Goal: Navigation & Orientation: Understand site structure

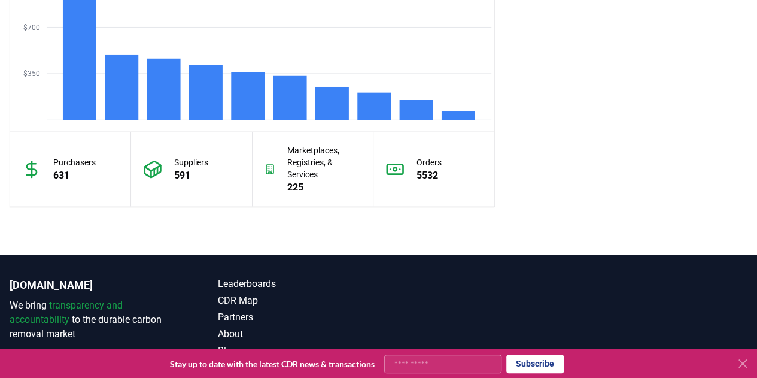
scroll to position [1171, 0]
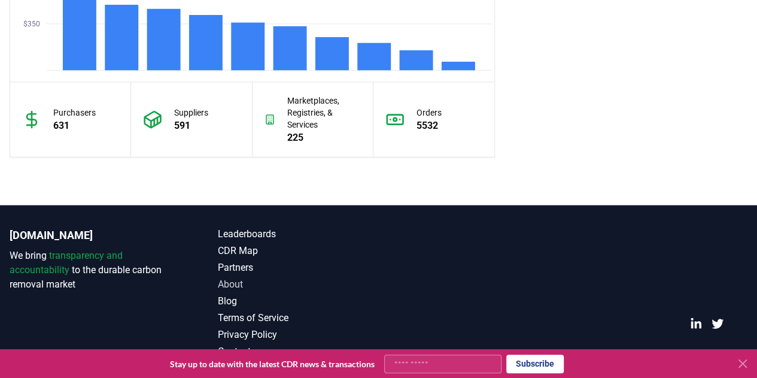
click at [235, 278] on link "About" at bounding box center [298, 284] width 160 height 14
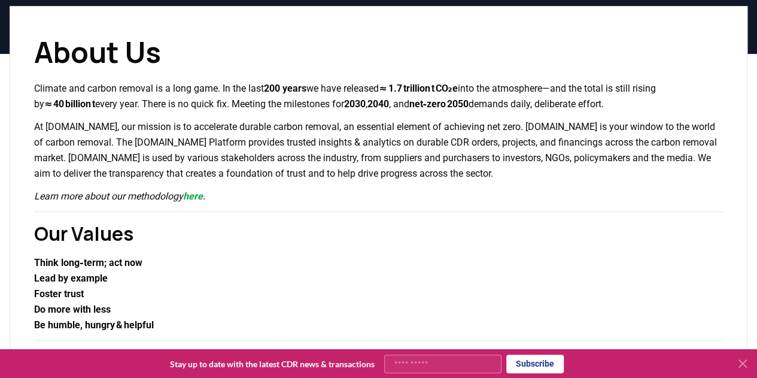
scroll to position [86, 0]
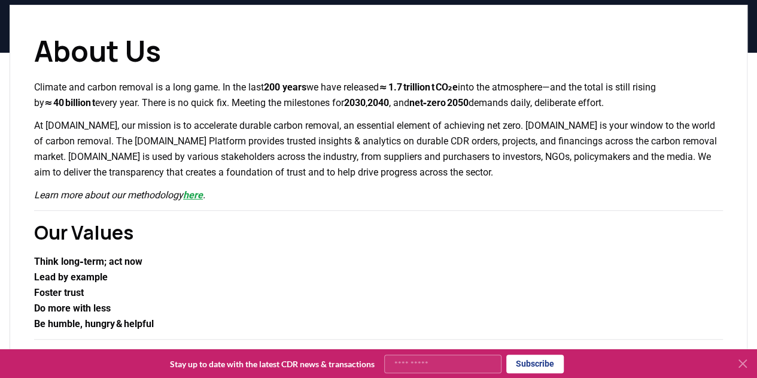
click at [203, 201] on link "here" at bounding box center [193, 194] width 20 height 11
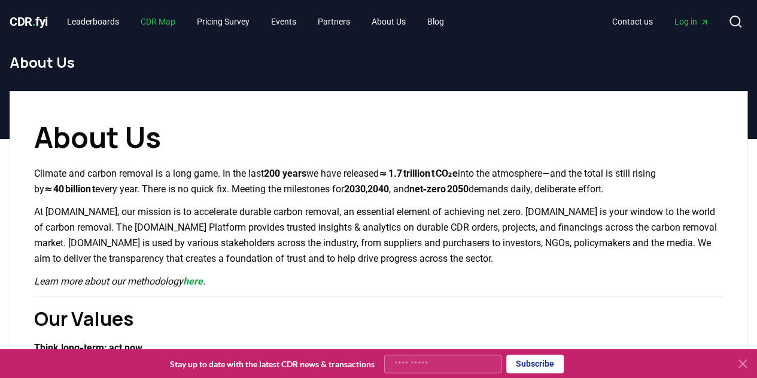
click at [163, 16] on link "CDR Map" at bounding box center [158, 22] width 54 height 22
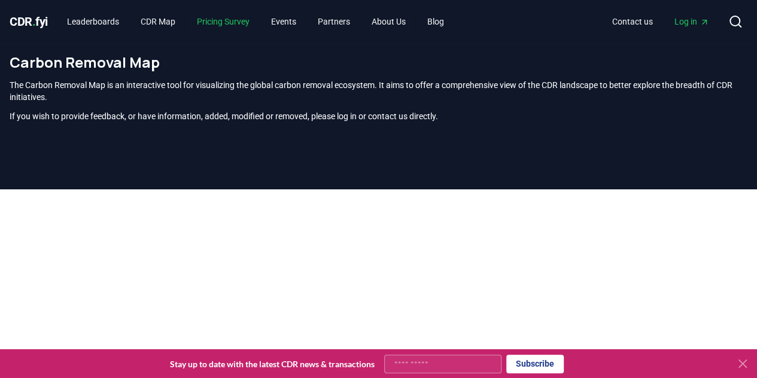
click at [241, 16] on link "Pricing Survey" at bounding box center [223, 22] width 72 height 22
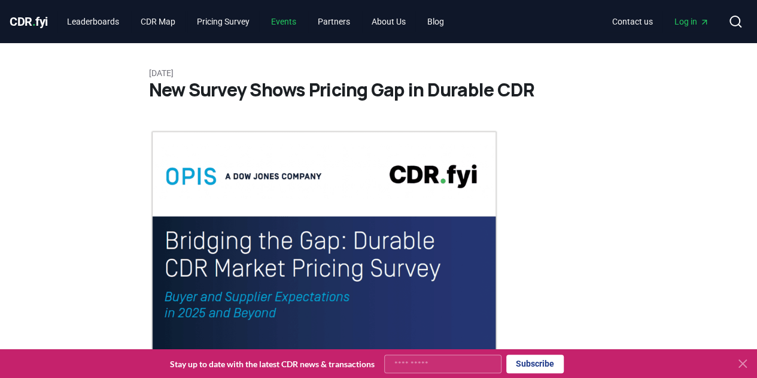
click at [293, 27] on link "Events" at bounding box center [284, 22] width 44 height 22
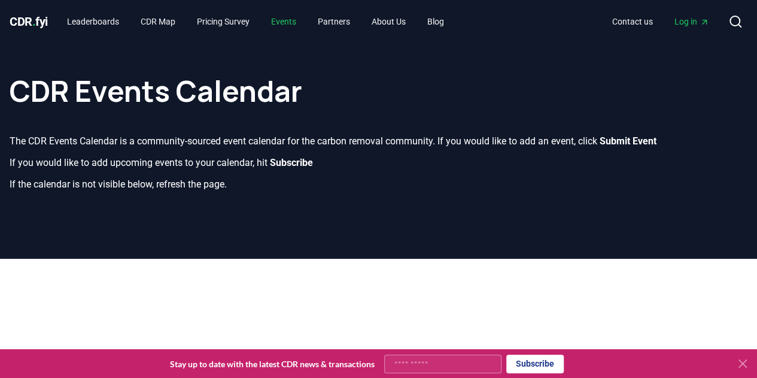
scroll to position [65, 0]
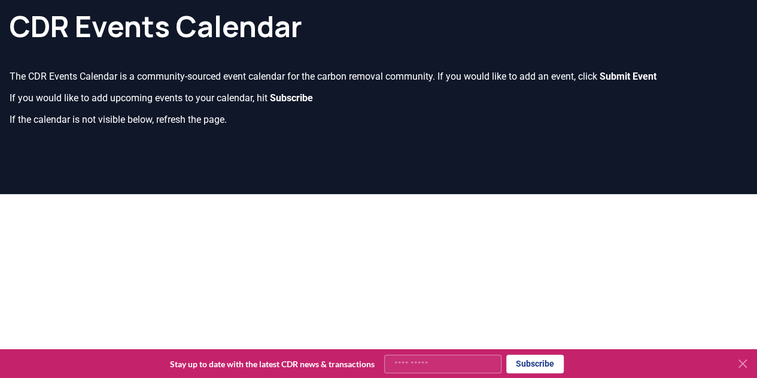
click at [737, 367] on icon at bounding box center [743, 363] width 14 height 14
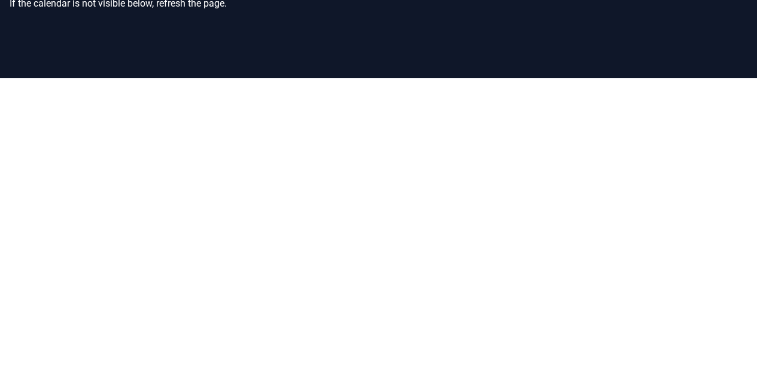
scroll to position [0, 0]
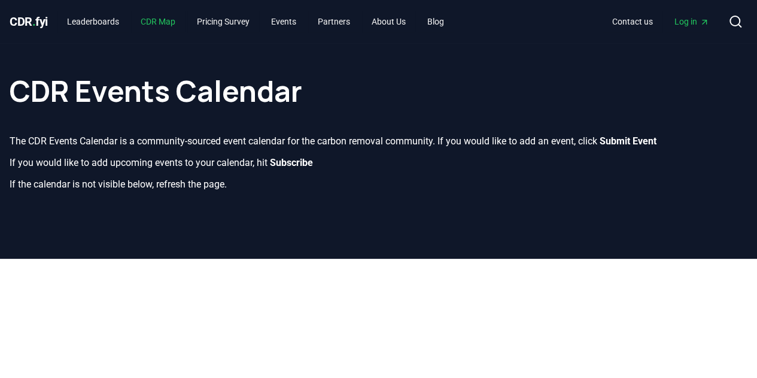
click at [169, 21] on link "CDR Map" at bounding box center [158, 22] width 54 height 22
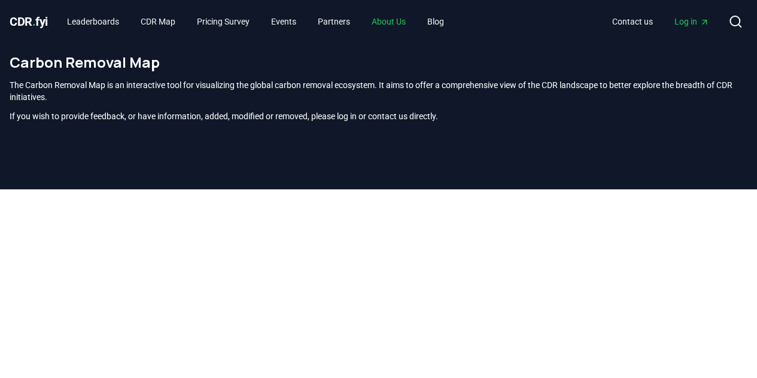
click at [396, 22] on link "About Us" at bounding box center [388, 22] width 53 height 22
